Goal: Check status: Check status

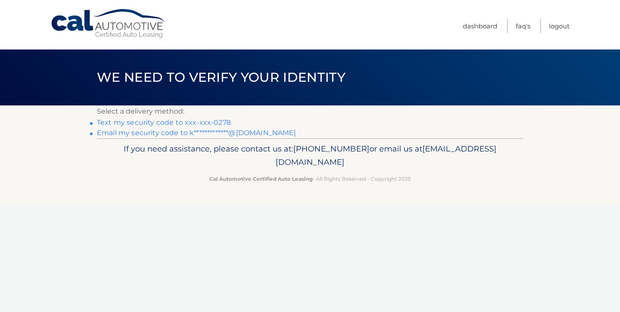
click at [197, 122] on link "Text my security code to xxx-xxx-0278" at bounding box center [164, 122] width 134 height 8
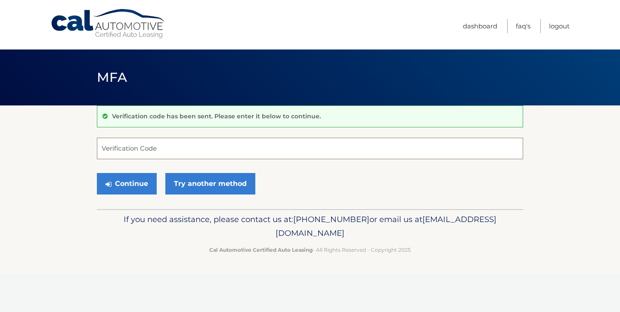
click at [199, 148] on input "Verification Code" at bounding box center [310, 149] width 426 height 22
type input "006653"
click at [127, 181] on button "Continue" at bounding box center [127, 184] width 60 height 22
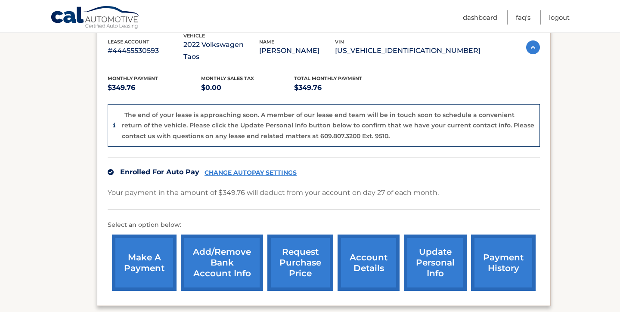
scroll to position [156, 0]
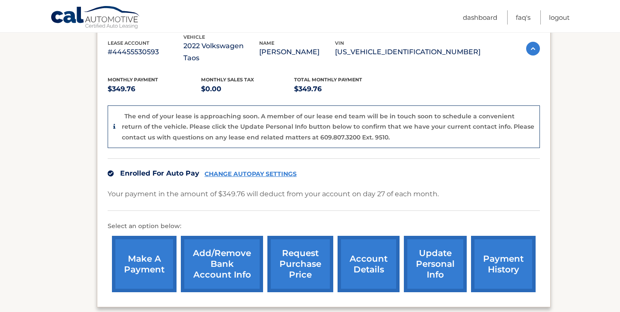
click at [382, 266] on link "account details" at bounding box center [369, 264] width 62 height 56
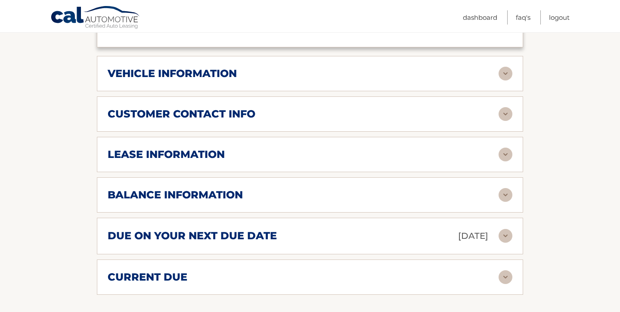
scroll to position [382, 0]
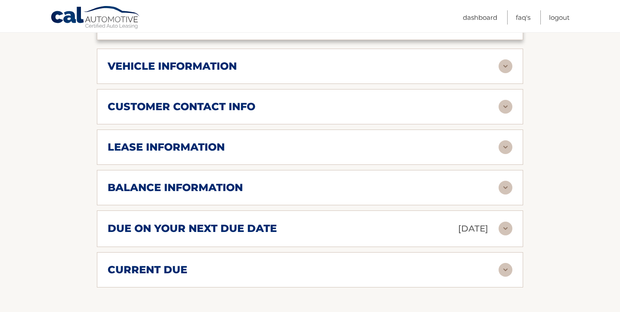
click at [356, 60] on div "vehicle information" at bounding box center [303, 66] width 391 height 13
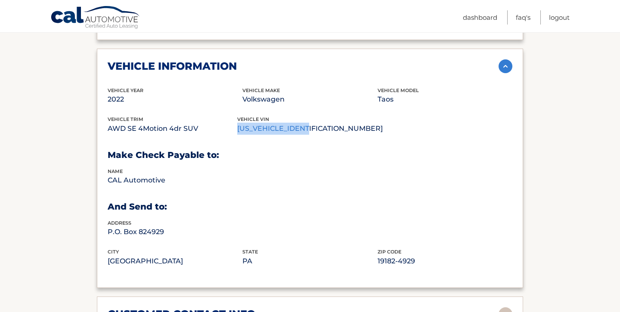
drag, startPoint x: 326, startPoint y: 116, endPoint x: 243, endPoint y: 118, distance: 83.6
click at [243, 123] on p "[US_VEHICLE_IDENTIFICATION_NUMBER]" at bounding box center [310, 129] width 146 height 12
copy p "[US_VEHICLE_IDENTIFICATION_NUMBER]"
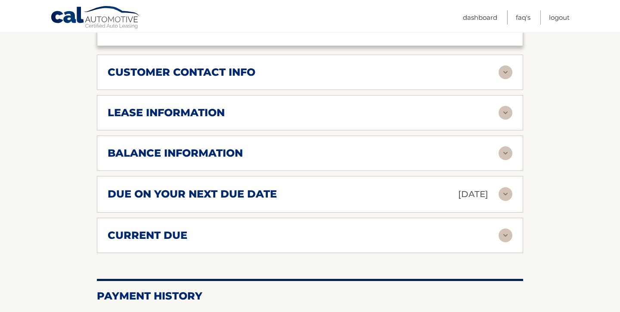
scroll to position [623, 0]
click at [260, 155] on div "balance information Payments Received 37 Payments Remaining 2 Next Payment will…" at bounding box center [310, 153] width 426 height 35
click at [246, 147] on div "balance information" at bounding box center [303, 153] width 391 height 13
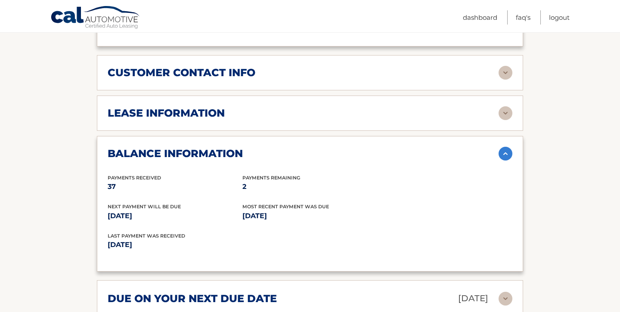
scroll to position [616, 0]
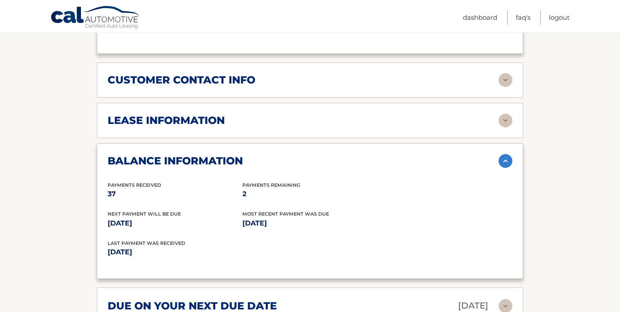
click at [242, 116] on div "lease information Contract Start Date Jul 27, 2022 Term 39 Maturity Date Oct 27…" at bounding box center [310, 120] width 426 height 35
click at [227, 114] on div "lease information" at bounding box center [303, 120] width 391 height 13
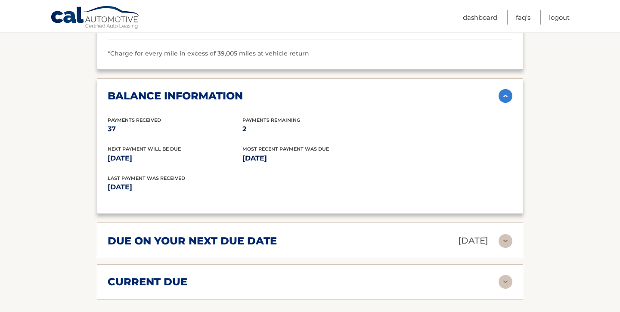
scroll to position [842, 0]
click at [225, 276] on div "current due" at bounding box center [303, 282] width 391 height 13
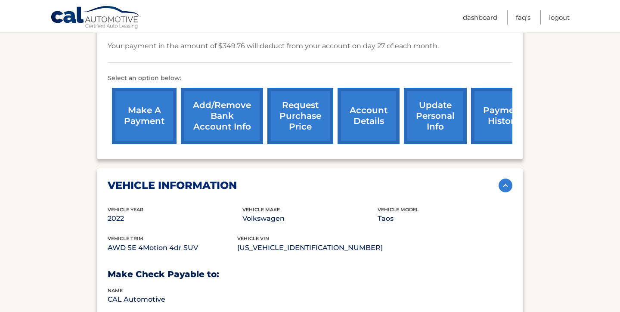
scroll to position [263, 0]
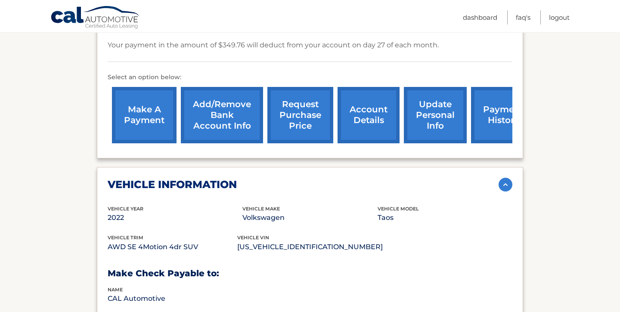
click at [314, 104] on link "request purchase price" at bounding box center [300, 115] width 66 height 56
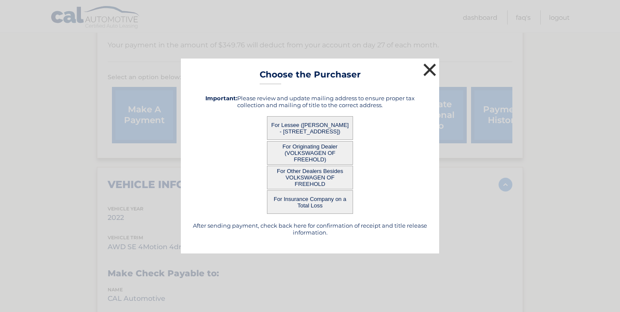
click at [429, 69] on button "×" at bounding box center [429, 69] width 17 height 17
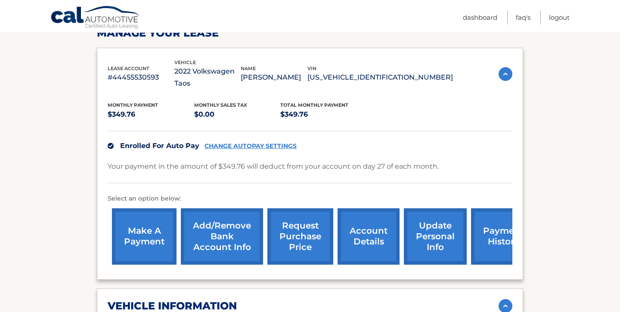
scroll to position [125, 0]
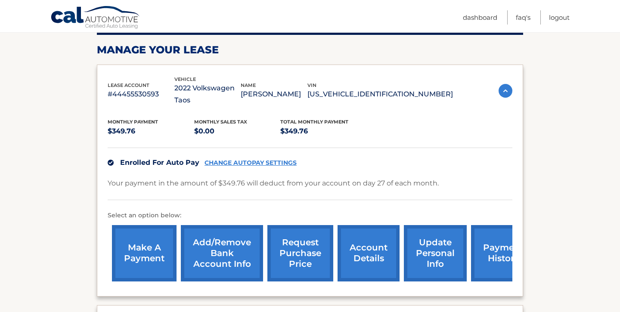
click at [500, 235] on link "payment history" at bounding box center [503, 253] width 65 height 56
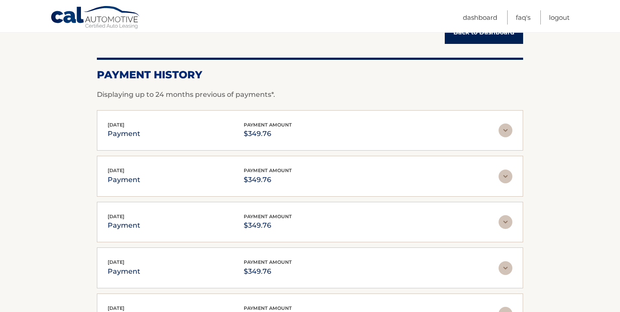
scroll to position [252, 0]
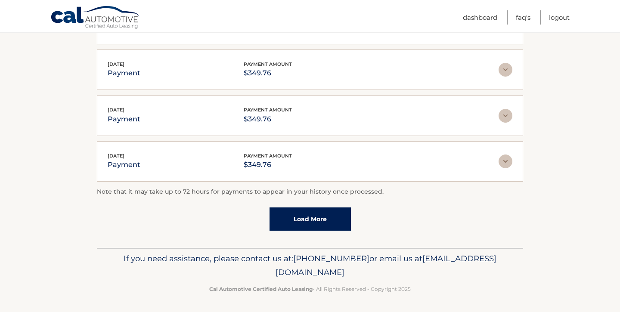
click at [304, 220] on link "Load More" at bounding box center [310, 219] width 81 height 23
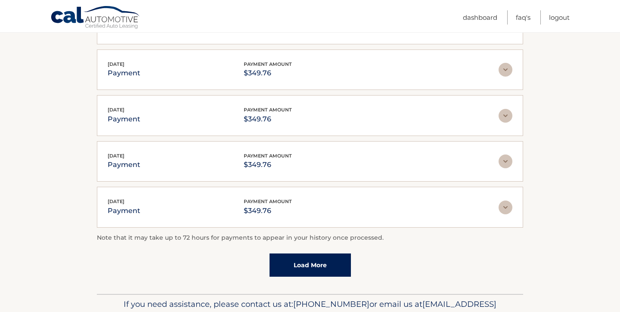
click at [306, 261] on link "Load More" at bounding box center [310, 265] width 81 height 23
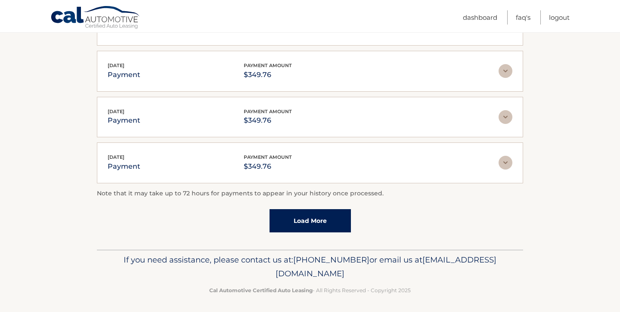
scroll to position [0, 0]
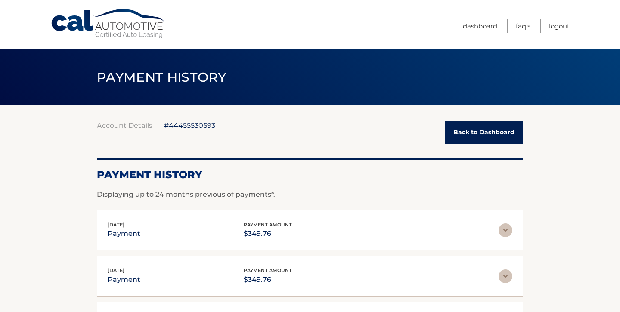
click at [483, 127] on link "Back to Dashboard" at bounding box center [484, 132] width 78 height 23
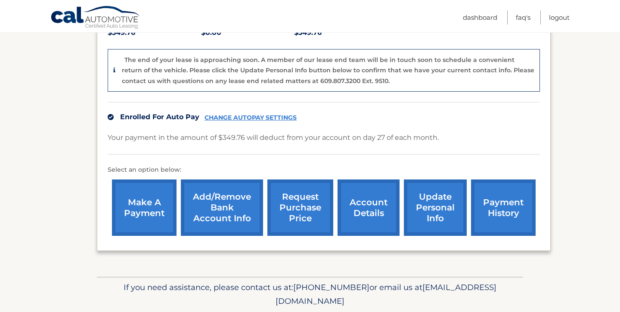
scroll to position [230, 0]
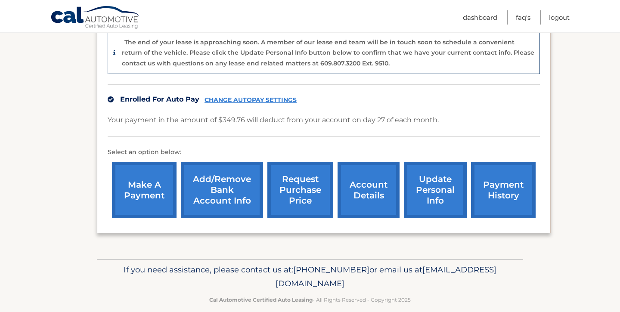
click at [373, 176] on link "account details" at bounding box center [369, 190] width 62 height 56
click at [373, 171] on link "account details" at bounding box center [369, 190] width 62 height 56
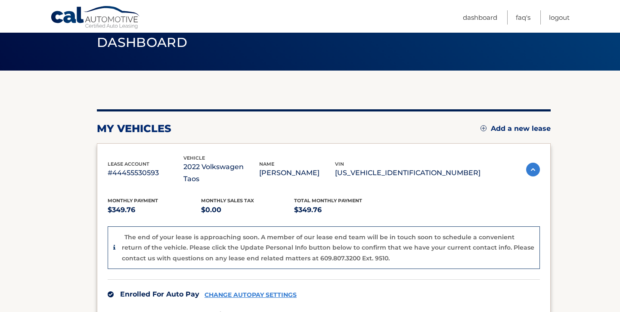
scroll to position [34, 0]
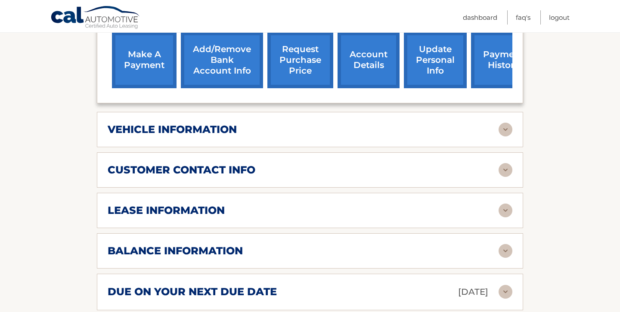
scroll to position [316, 0]
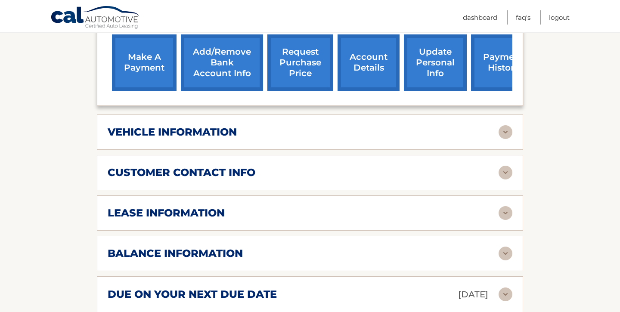
click at [372, 166] on div "customer contact info" at bounding box center [303, 172] width 391 height 13
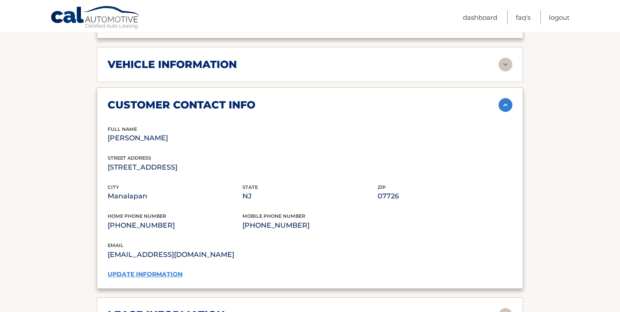
scroll to position [384, 0]
click at [335, 58] on div "vehicle information" at bounding box center [303, 64] width 391 height 13
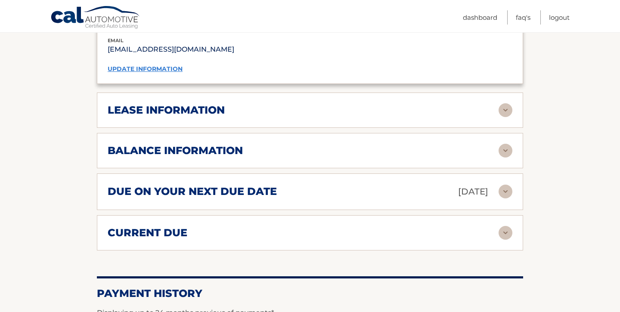
scroll to position [799, 0]
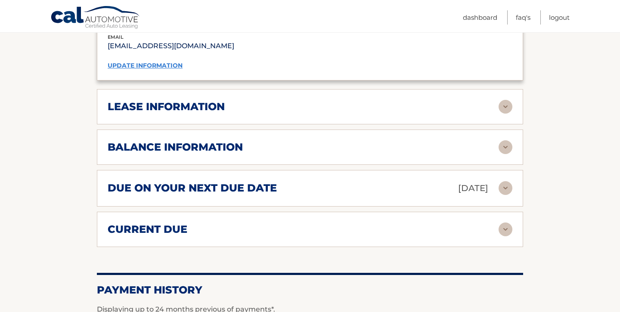
click at [328, 146] on div "balance information Payments Received 37 Payments Remaining 2 Next Payment will…" at bounding box center [310, 147] width 426 height 35
click at [313, 141] on div "balance information" at bounding box center [303, 147] width 391 height 13
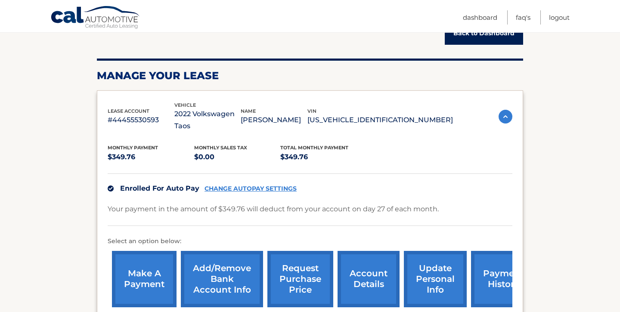
scroll to position [100, 0]
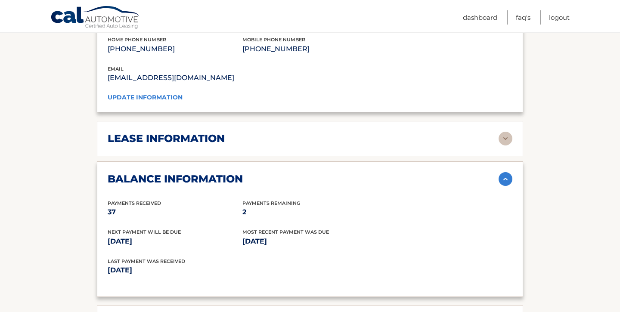
click at [309, 132] on div "lease information" at bounding box center [303, 138] width 391 height 13
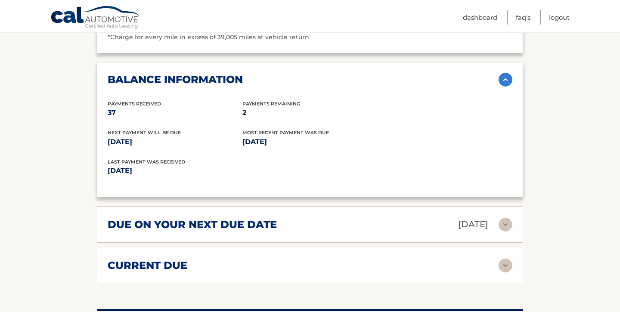
scroll to position [1234, 0]
